Goal: Task Accomplishment & Management: Manage account settings

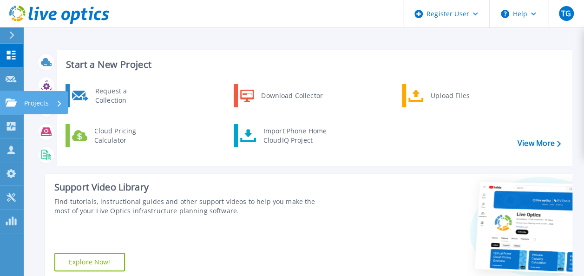
click at [14, 103] on icon at bounding box center [11, 102] width 11 height 8
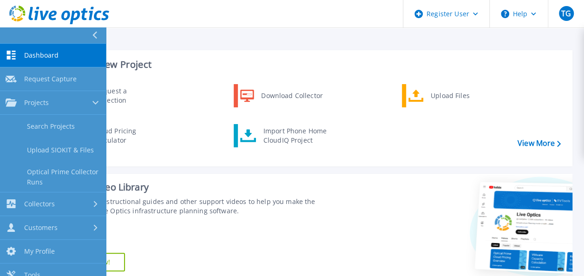
click at [177, 50] on div "Start a New Project Request a Collection Download Collector Upload Files Cloud …" at bounding box center [315, 108] width 516 height 116
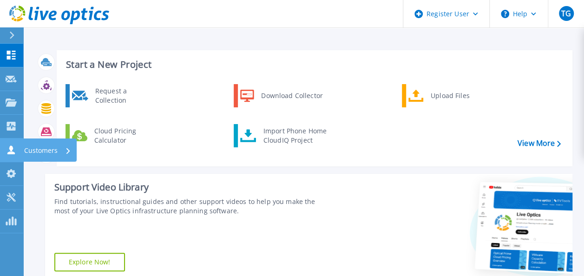
click at [46, 150] on p "Customers" at bounding box center [40, 150] width 33 height 24
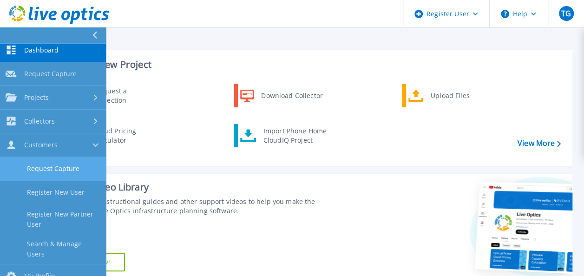
scroll to position [6, 0]
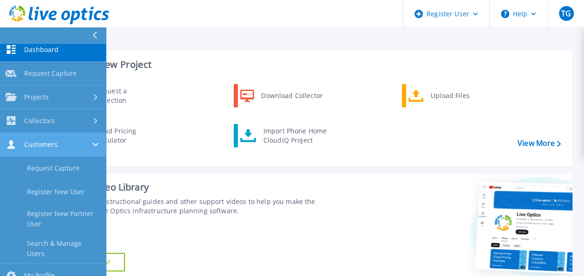
click at [95, 145] on icon at bounding box center [95, 145] width 6 height 4
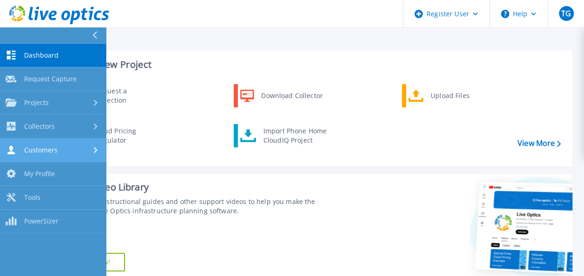
scroll to position [0, 0]
click at [95, 145] on div "Customers" at bounding box center [53, 149] width 95 height 9
click at [94, 150] on icon at bounding box center [95, 150] width 6 height 4
click at [94, 150] on icon at bounding box center [96, 150] width 4 height 6
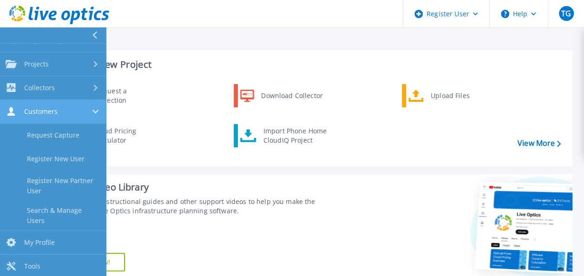
scroll to position [43, 0]
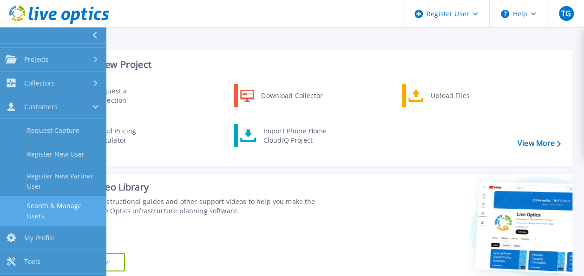
click at [49, 209] on link "Search & Manage Users" at bounding box center [53, 211] width 106 height 30
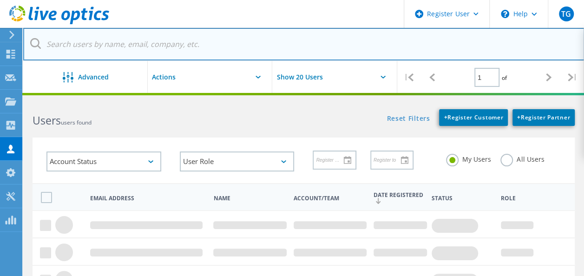
click at [209, 45] on input "text" at bounding box center [303, 44] width 561 height 33
paste input "[PERSON_NAME][EMAIL_ADDRESS][PERSON_NAME][DOMAIN_NAME]"
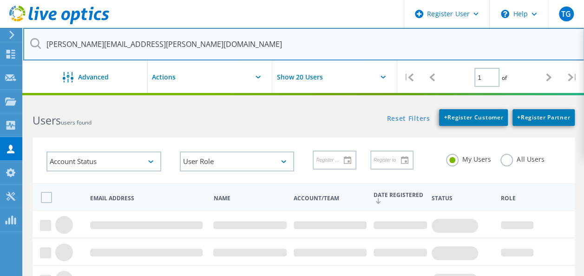
type input "[PERSON_NAME][EMAIL_ADDRESS][PERSON_NAME][DOMAIN_NAME]"
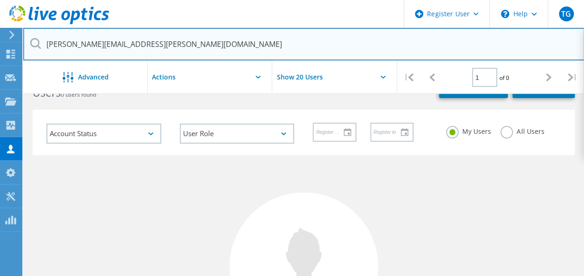
scroll to position [26, 0]
